Goal: Transaction & Acquisition: Purchase product/service

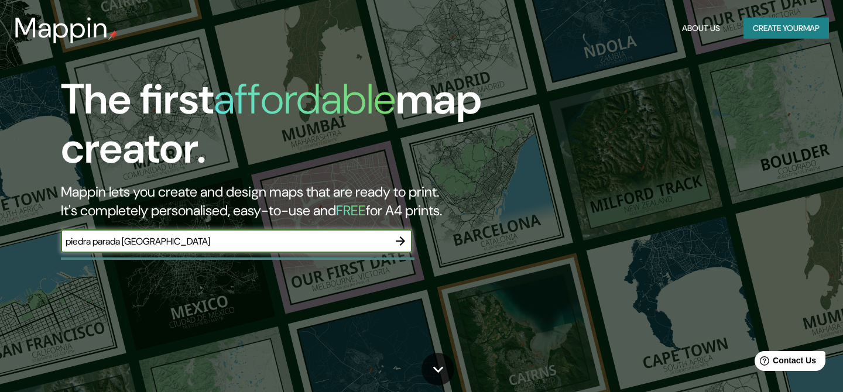
type input "piedra parada [GEOGRAPHIC_DATA]"
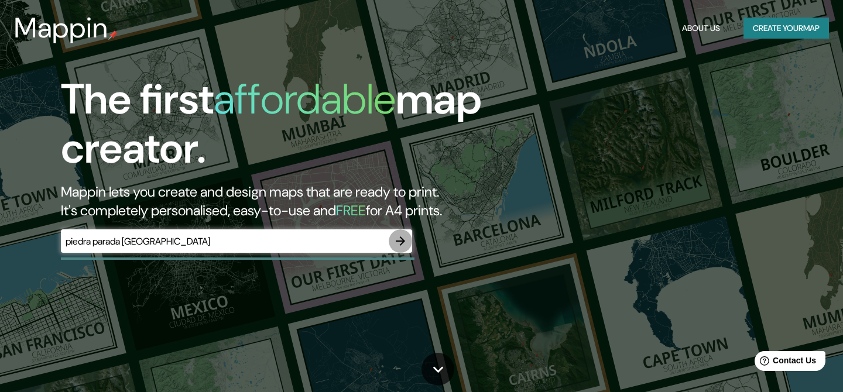
click at [403, 242] on icon "button" at bounding box center [400, 240] width 9 height 9
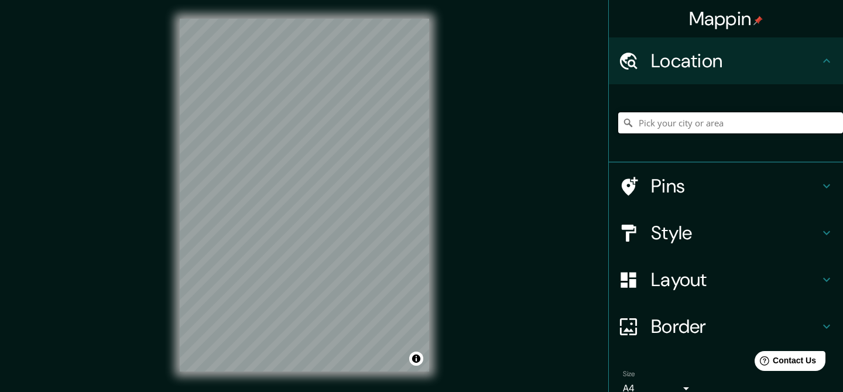
click at [672, 124] on input "Pick your city or area" at bounding box center [730, 122] width 225 height 21
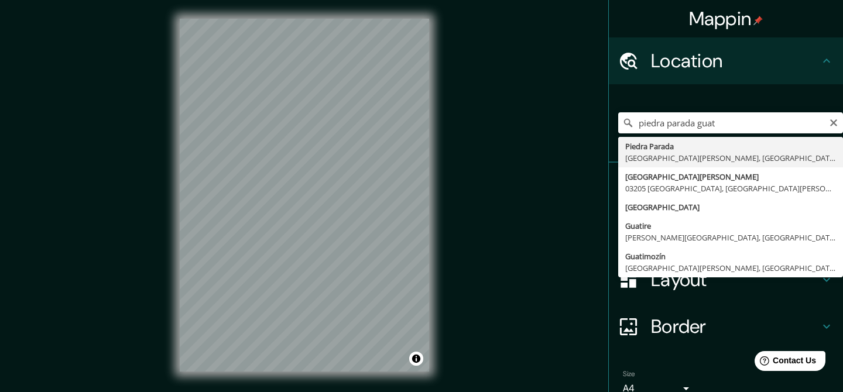
type input "Piedra Parada, [GEOGRAPHIC_DATA][PERSON_NAME], [GEOGRAPHIC_DATA], [GEOGRAPHIC_D…"
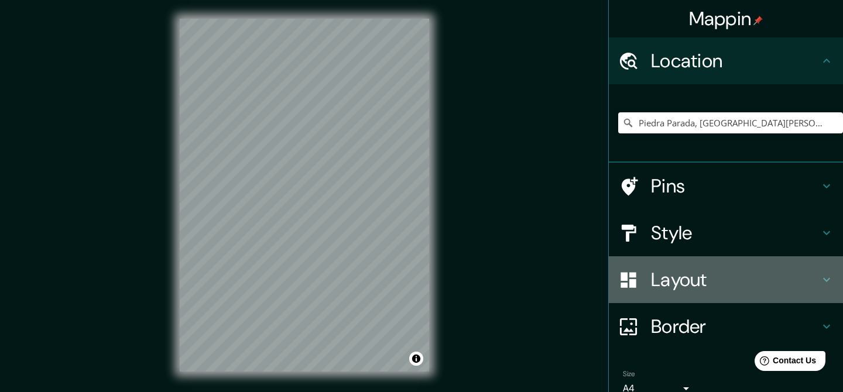
click at [669, 280] on h4 "Layout" at bounding box center [735, 279] width 169 height 23
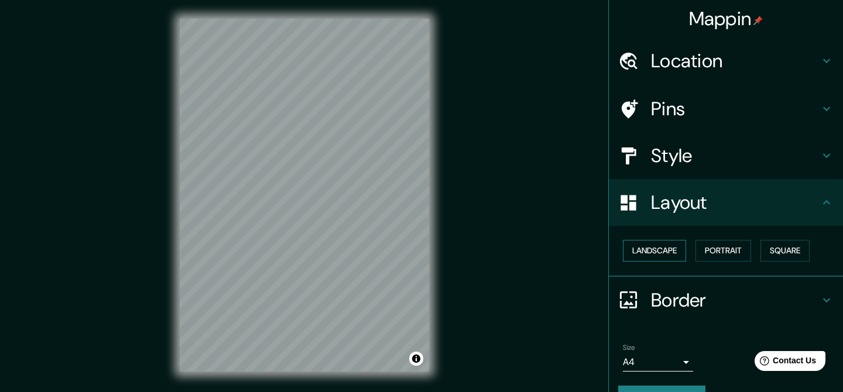
click at [667, 251] on button "Landscape" at bounding box center [654, 251] width 63 height 22
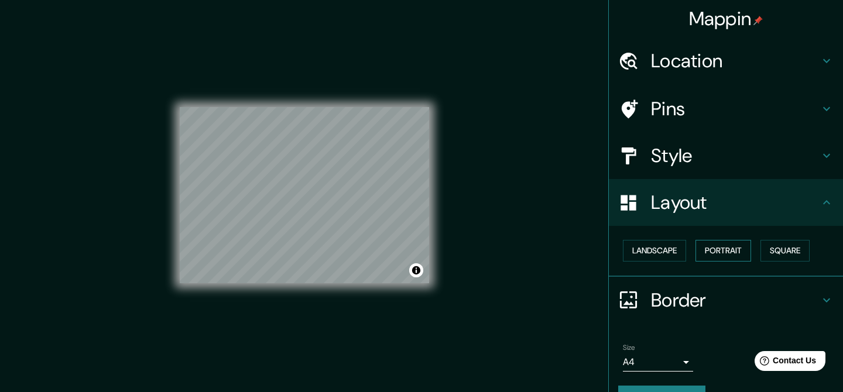
click at [722, 250] on button "Portrait" at bounding box center [723, 251] width 56 height 22
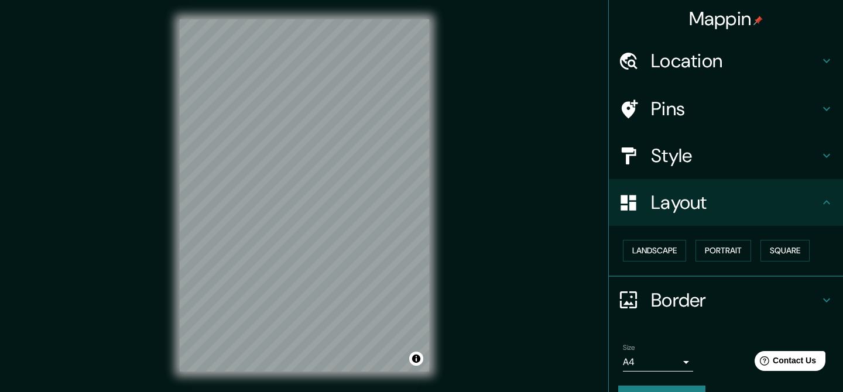
click at [699, 160] on h4 "Style" at bounding box center [735, 155] width 169 height 23
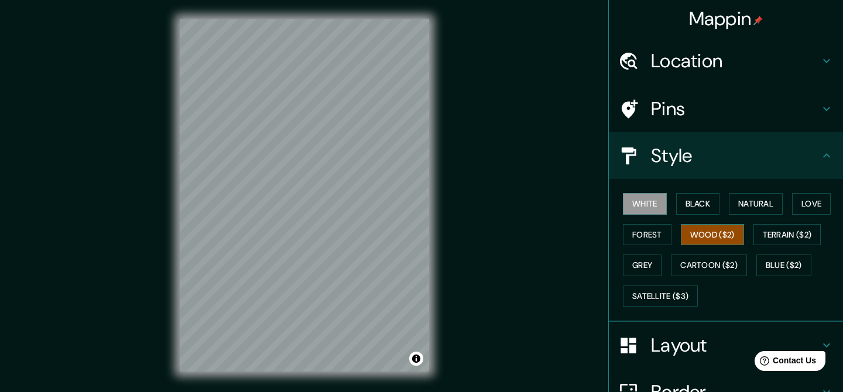
click at [700, 228] on button "Wood ($2)" at bounding box center [712, 235] width 63 height 22
click at [646, 230] on button "Forest" at bounding box center [647, 235] width 49 height 22
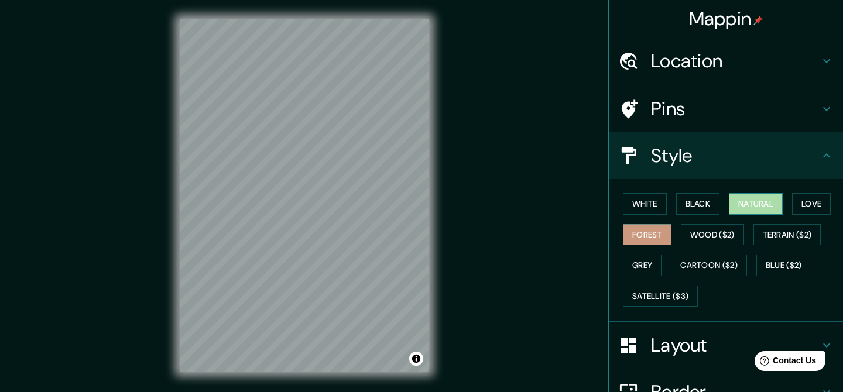
click at [750, 206] on button "Natural" at bounding box center [756, 204] width 54 height 22
click at [810, 198] on button "Love" at bounding box center [811, 204] width 39 height 22
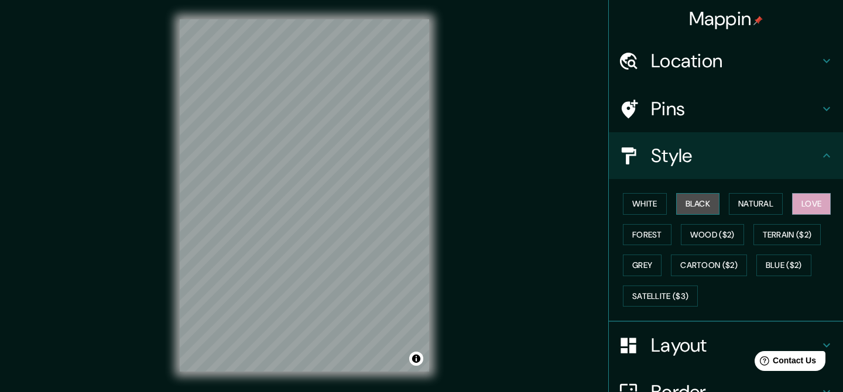
click at [709, 207] on button "Black" at bounding box center [698, 204] width 44 height 22
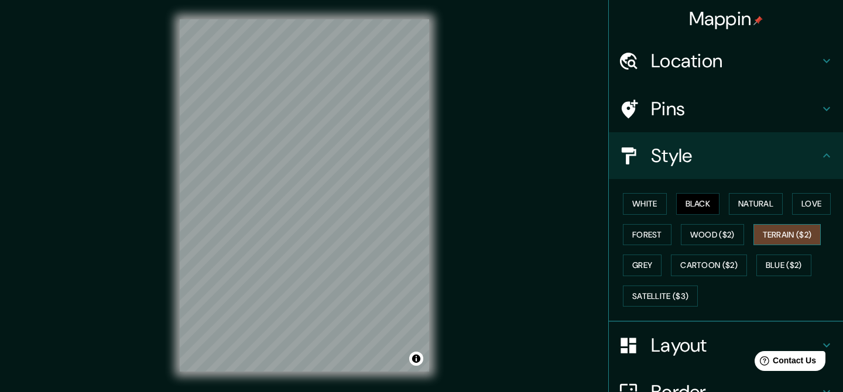
click at [780, 238] on button "Terrain ($2)" at bounding box center [787, 235] width 68 height 22
click at [649, 263] on button "Grey" at bounding box center [642, 266] width 39 height 22
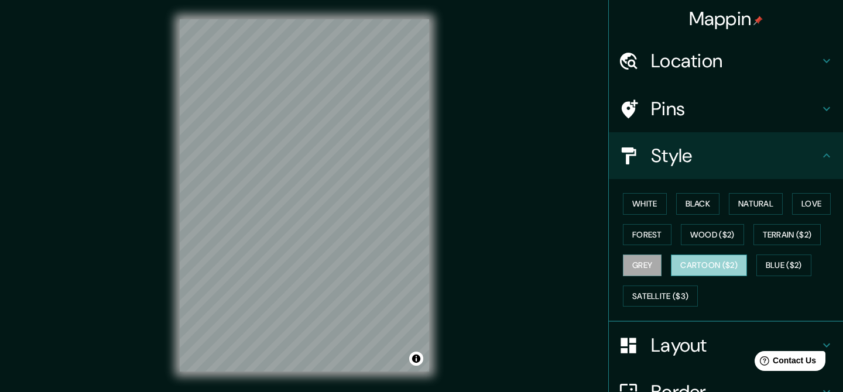
click at [701, 266] on button "Cartoon ($2)" at bounding box center [709, 266] width 76 height 22
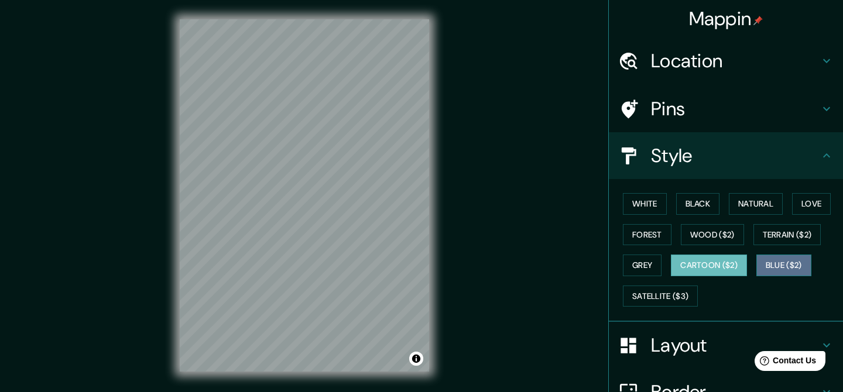
click at [790, 262] on button "Blue ($2)" at bounding box center [783, 266] width 55 height 22
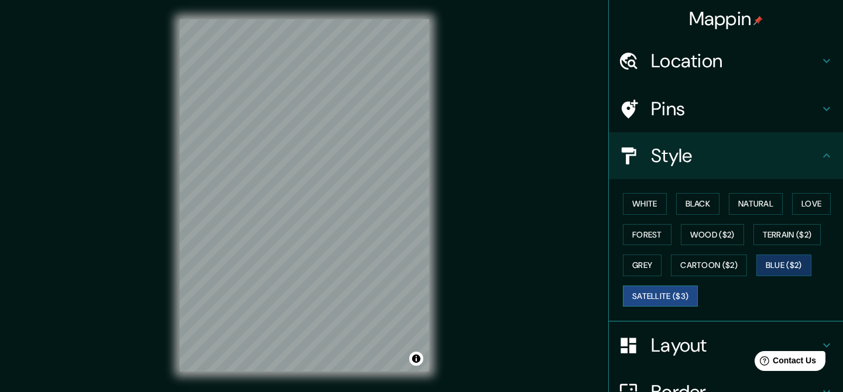
click at [675, 299] on button "Satellite ($3)" at bounding box center [660, 297] width 75 height 22
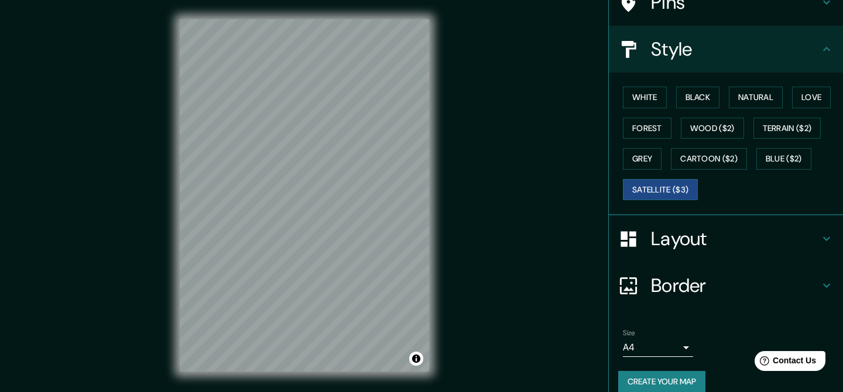
scroll to position [118, 0]
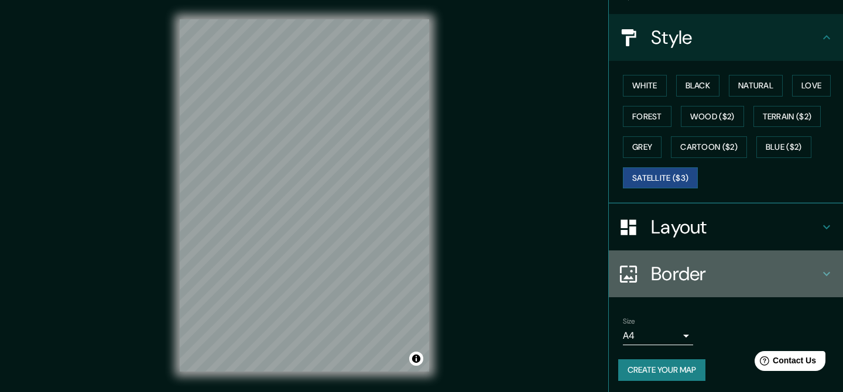
click at [671, 272] on h4 "Border" at bounding box center [735, 273] width 169 height 23
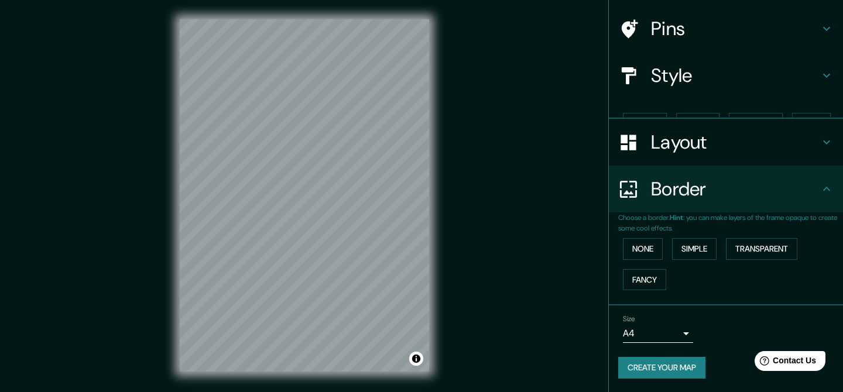
scroll to position [60, 0]
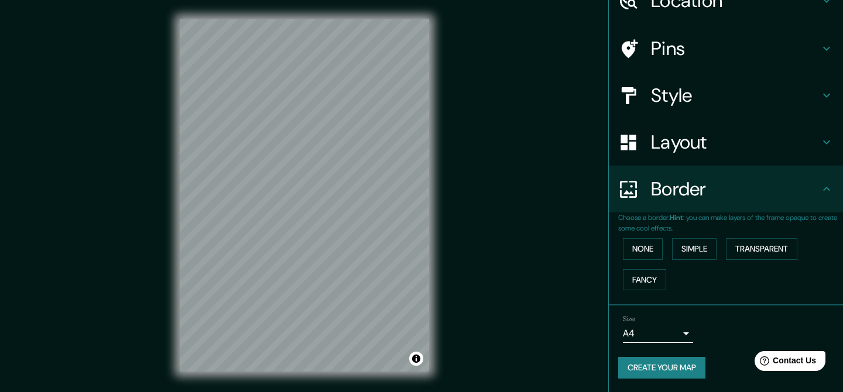
click at [707, 150] on h4 "Layout" at bounding box center [735, 142] width 169 height 23
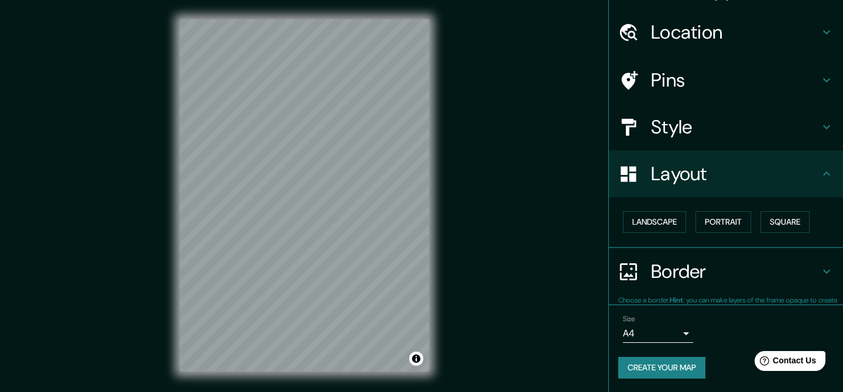
scroll to position [29, 0]
click at [678, 119] on h4 "Style" at bounding box center [735, 126] width 169 height 23
